Goal: Information Seeking & Learning: Learn about a topic

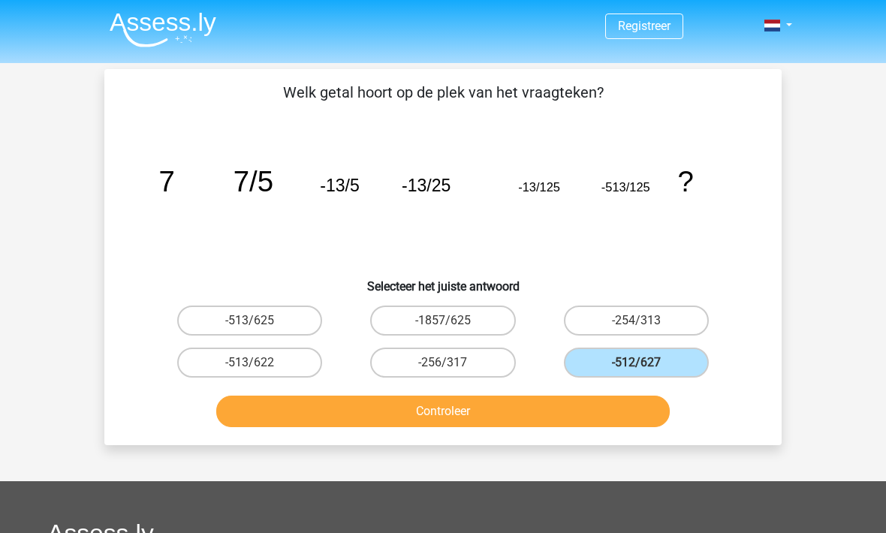
scroll to position [13, 0]
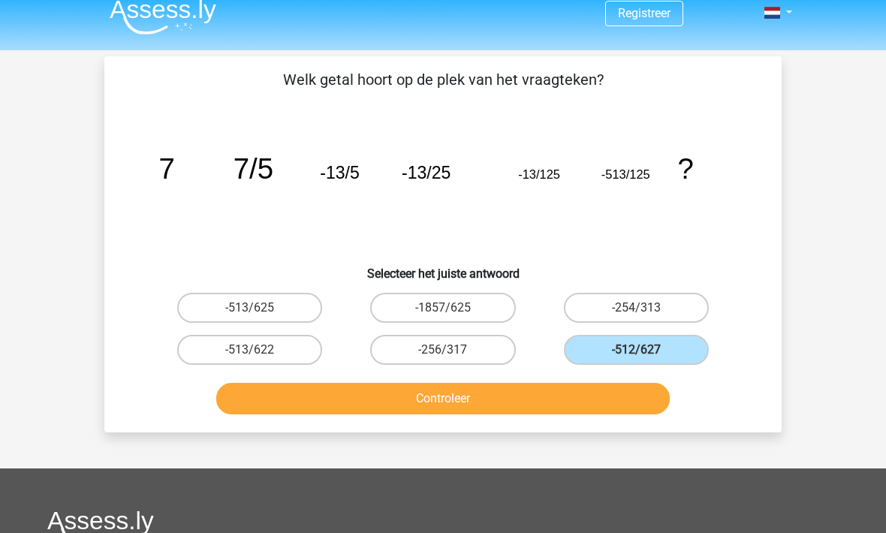
click at [306, 310] on label "-513/625" at bounding box center [249, 308] width 145 height 30
click at [260, 310] on input "-513/625" at bounding box center [255, 313] width 10 height 10
radio input "true"
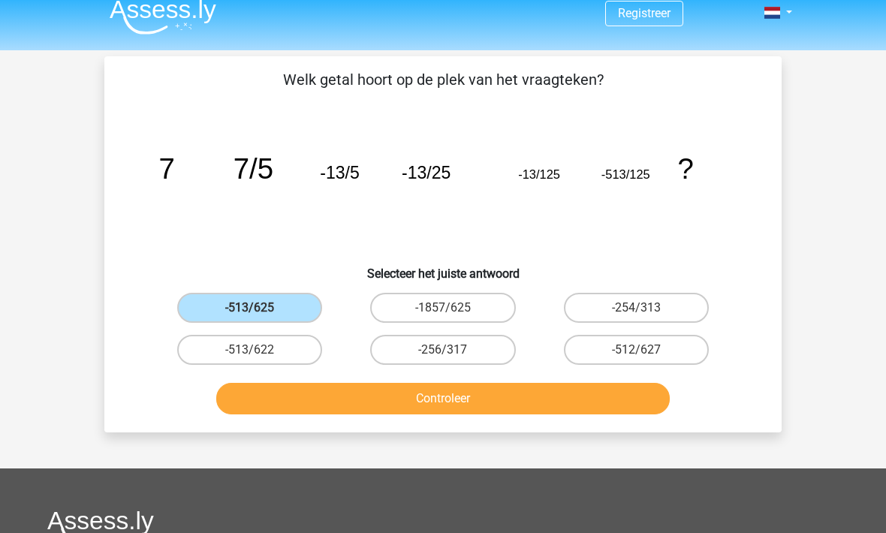
click at [496, 402] on button "Controleer" at bounding box center [443, 399] width 454 height 32
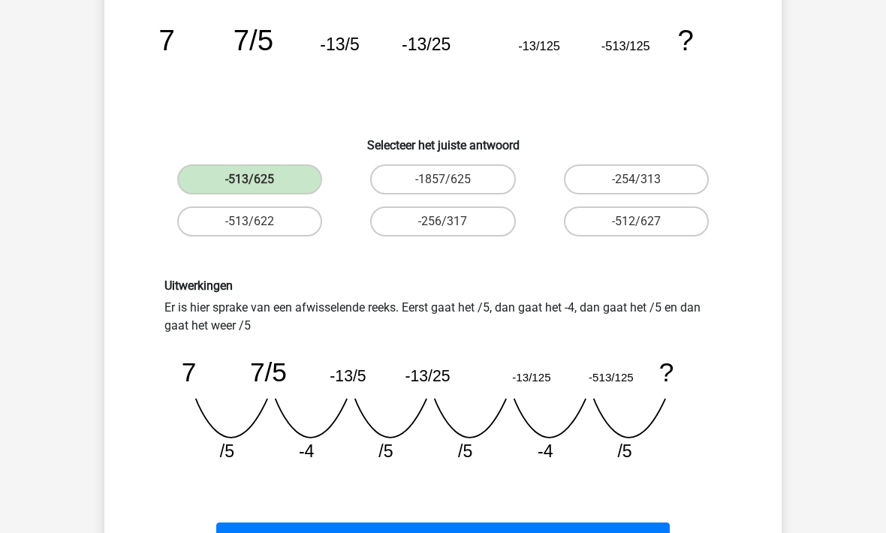
scroll to position [141, 0]
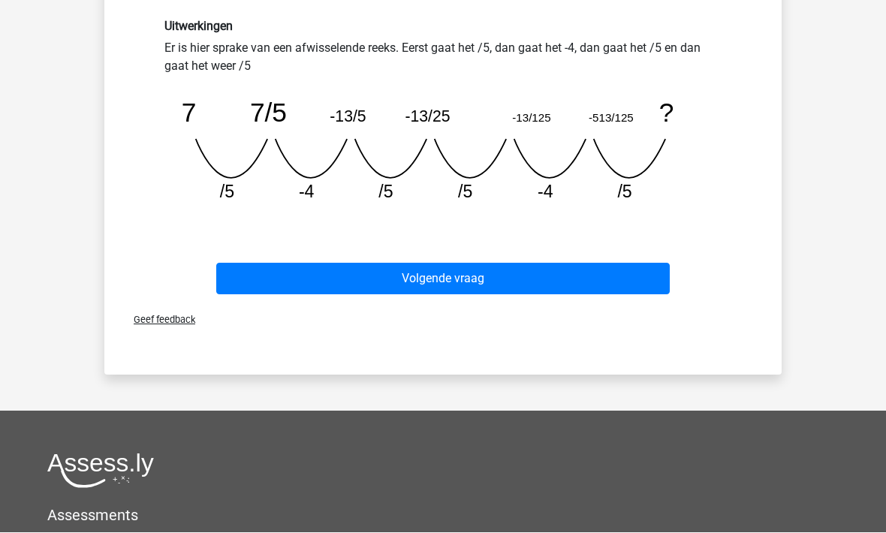
click at [574, 287] on button "Volgende vraag" at bounding box center [443, 279] width 454 height 32
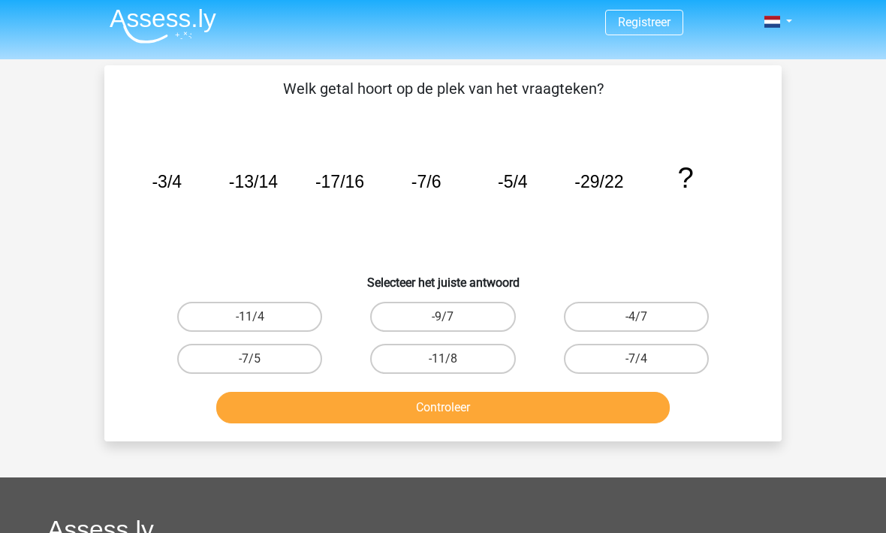
scroll to position [1, 0]
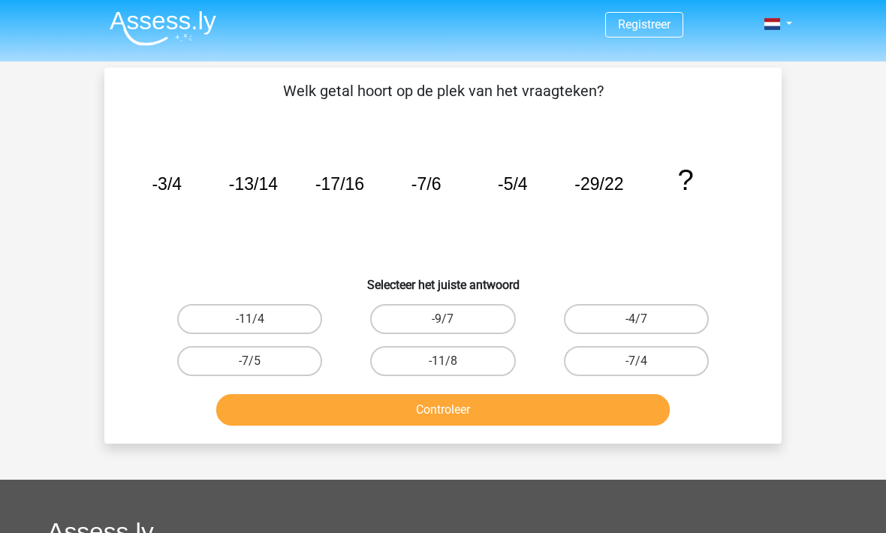
click at [625, 326] on label "-4/7" at bounding box center [636, 320] width 145 height 30
click at [636, 326] on input "-4/7" at bounding box center [641, 325] width 10 height 10
radio input "true"
click at [564, 419] on button "Controleer" at bounding box center [443, 410] width 454 height 32
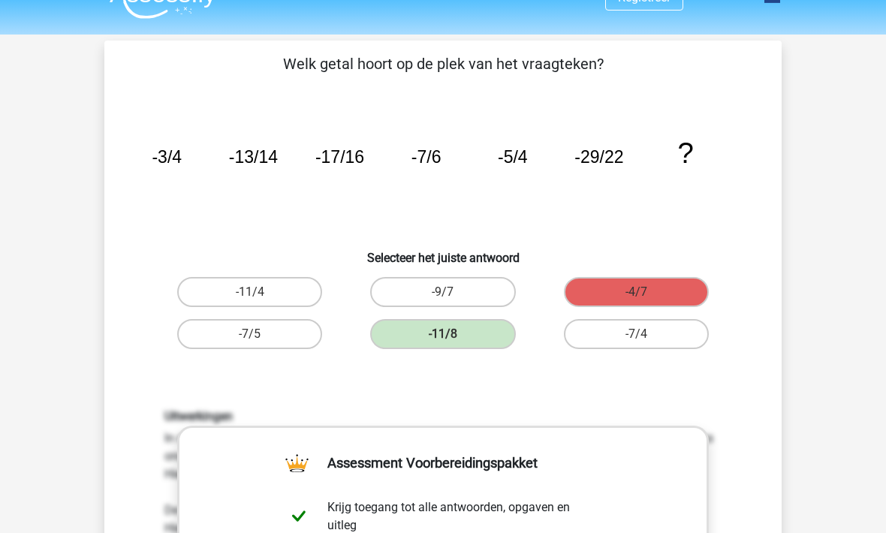
scroll to position [0, 0]
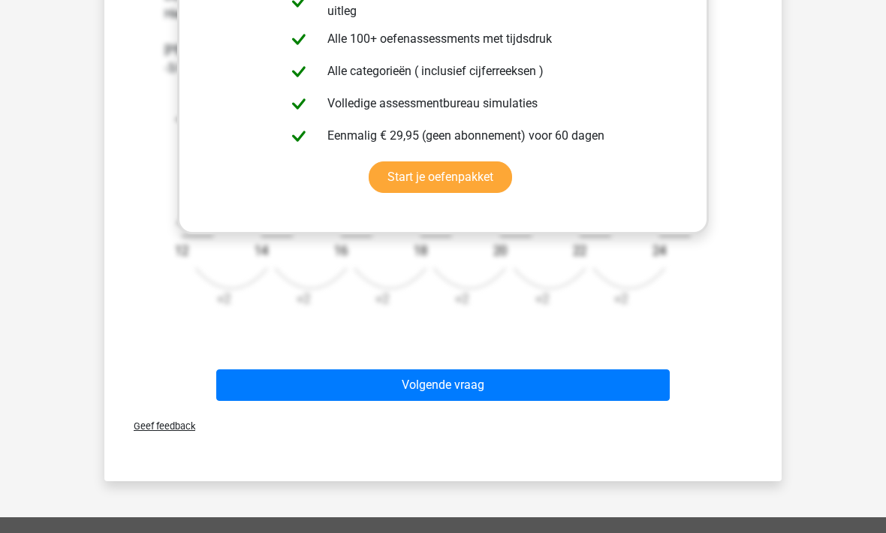
click at [564, 382] on button "Volgende vraag" at bounding box center [443, 385] width 454 height 32
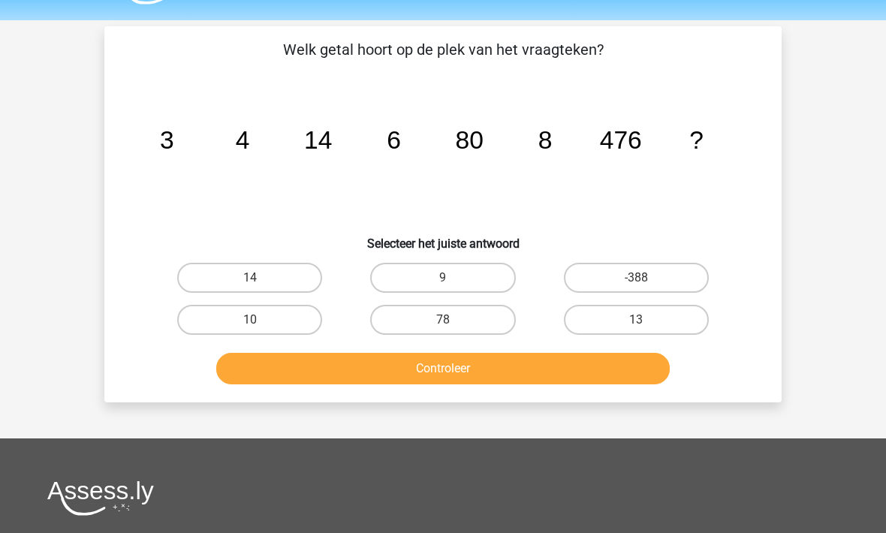
scroll to position [43, 0]
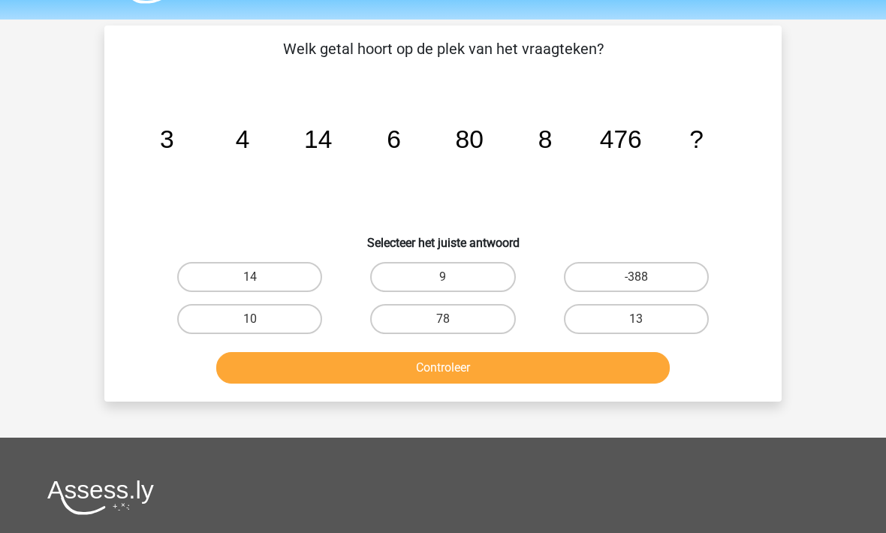
click at [294, 324] on label "10" at bounding box center [249, 320] width 145 height 30
click at [260, 324] on input "10" at bounding box center [255, 325] width 10 height 10
radio input "true"
click at [486, 366] on button "Controleer" at bounding box center [443, 368] width 454 height 32
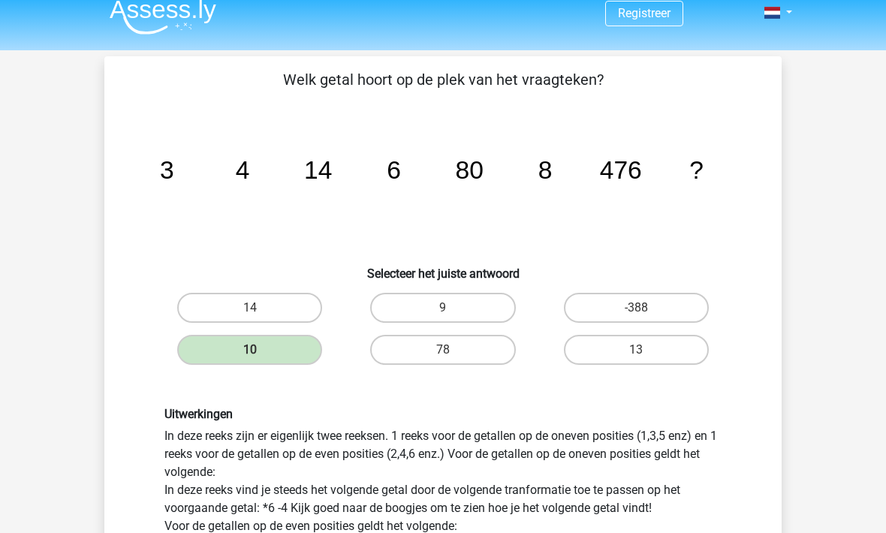
scroll to position [13, 0]
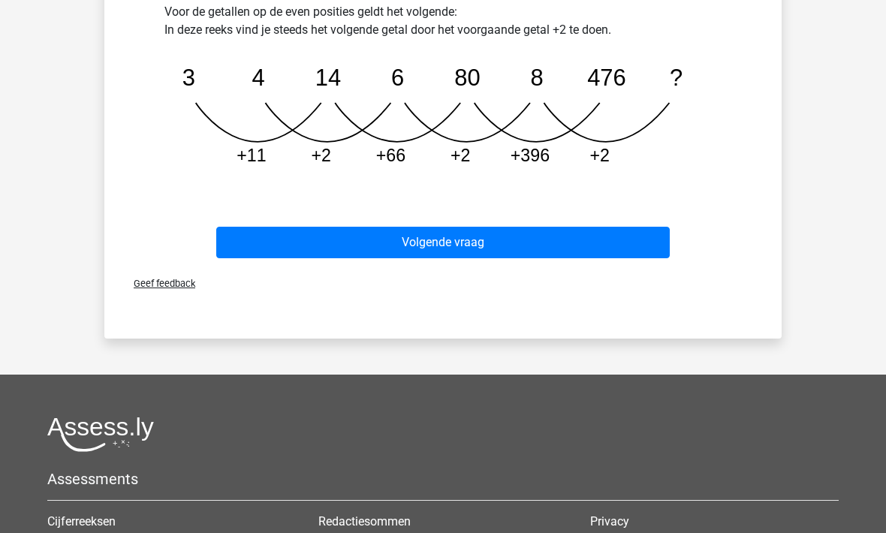
click at [540, 232] on button "Volgende vraag" at bounding box center [443, 243] width 454 height 32
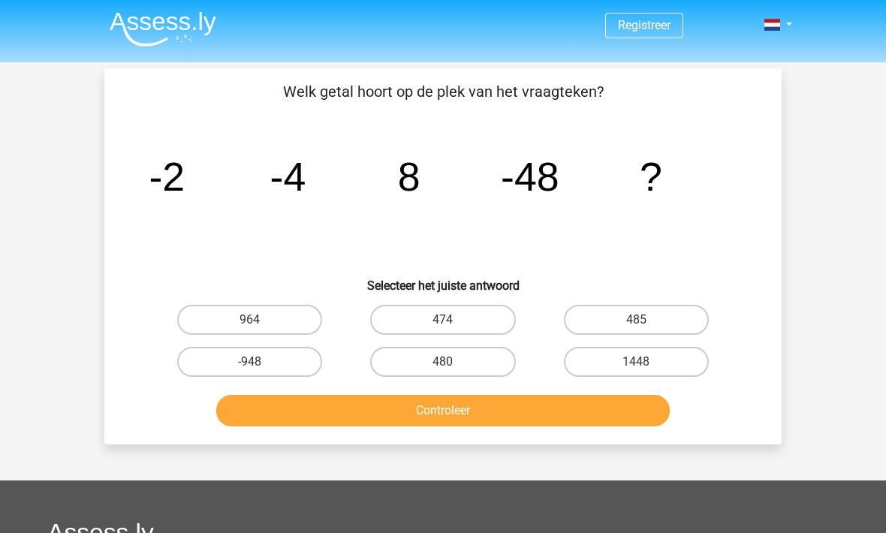
scroll to position [47, 0]
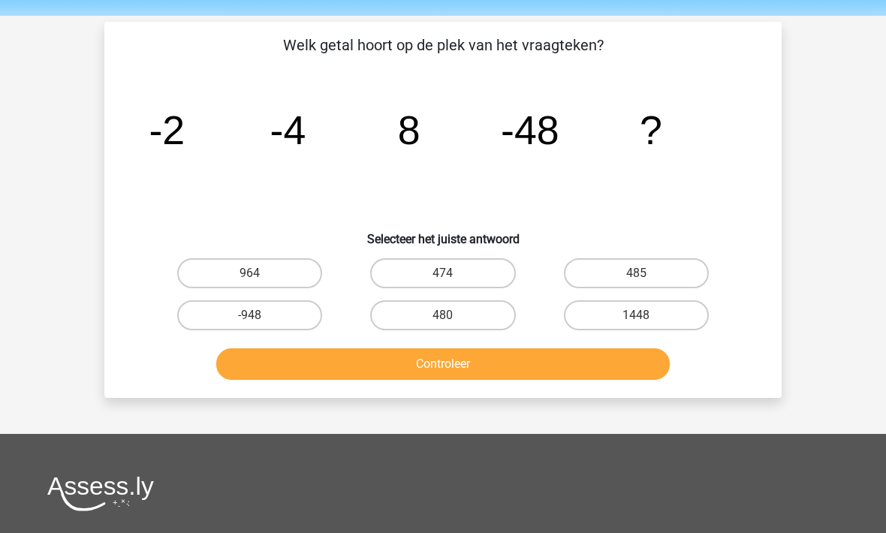
click at [653, 269] on label "485" at bounding box center [636, 274] width 145 height 30
click at [646, 274] on input "485" at bounding box center [641, 279] width 10 height 10
radio input "true"
click at [565, 359] on button "Controleer" at bounding box center [443, 364] width 454 height 32
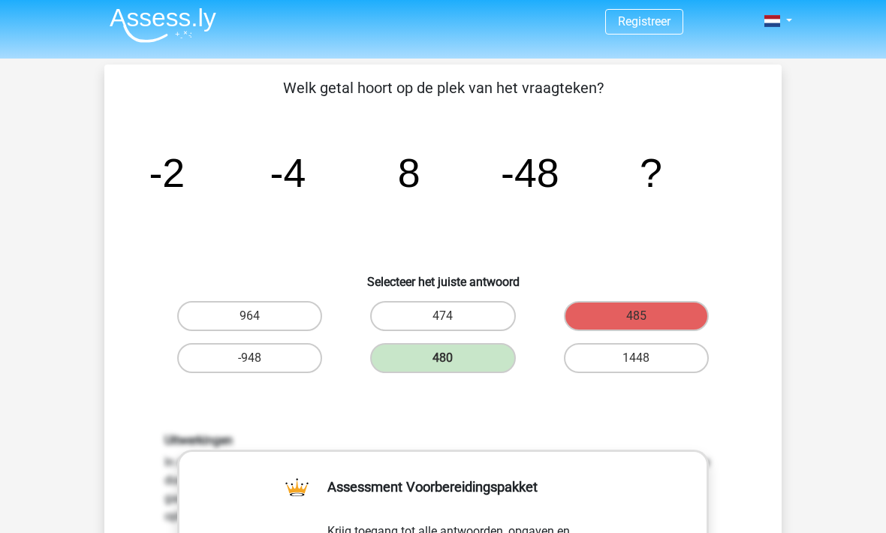
scroll to position [0, 0]
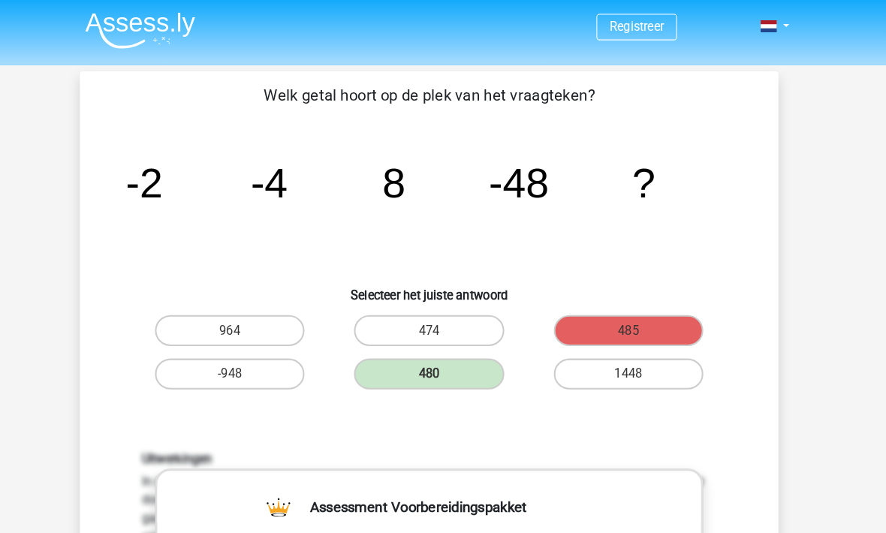
click at [244, 238] on icon "image/svg+xml -2 -4 8 -48 ?" at bounding box center [442, 192] width 605 height 152
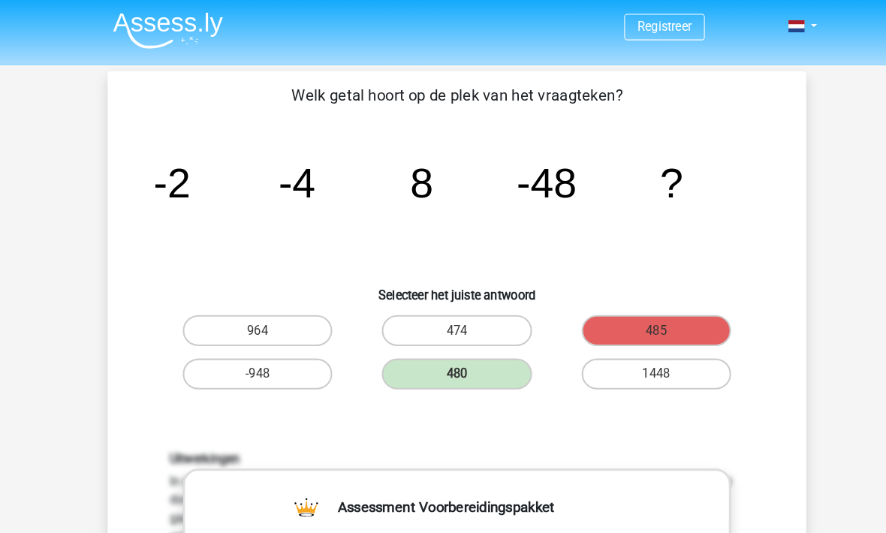
click at [611, 232] on icon "image/svg+xml -2 -4 8 -48 ?" at bounding box center [442, 192] width 605 height 152
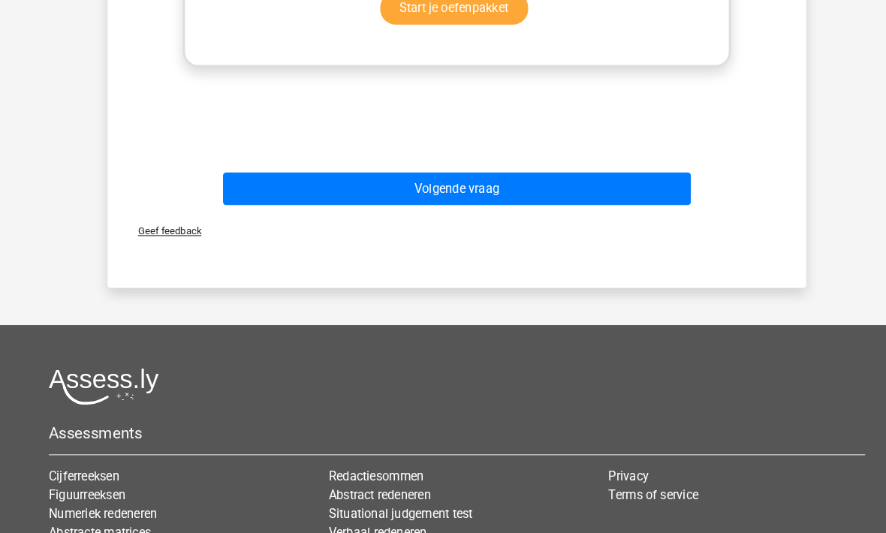
click at [496, 187] on button "Volgende vraag" at bounding box center [443, 183] width 454 height 32
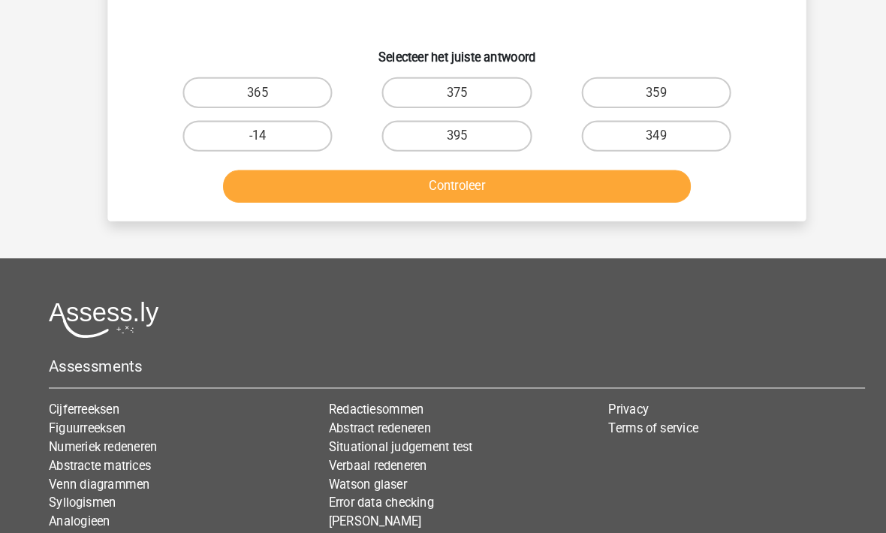
scroll to position [69, 0]
